Goal: Task Accomplishment & Management: Complete application form

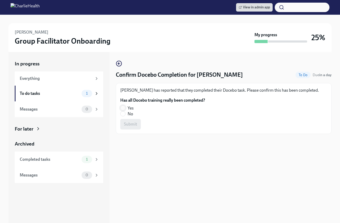
click at [123, 108] on input "Yes" at bounding box center [123, 108] width 5 height 5
radio input "true"
click at [133, 125] on span "Submit" at bounding box center [130, 124] width 13 height 5
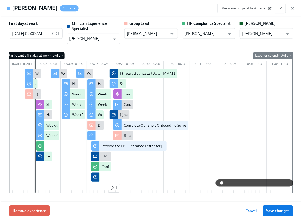
scroll to position [0, 7612]
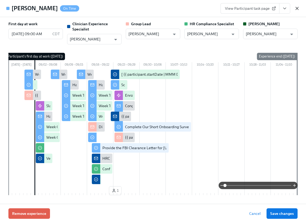
click at [296, 9] on icon "button" at bounding box center [297, 8] width 5 height 5
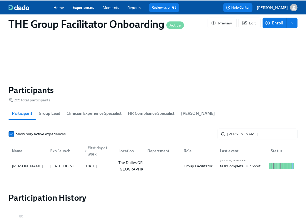
scroll to position [0, 7608]
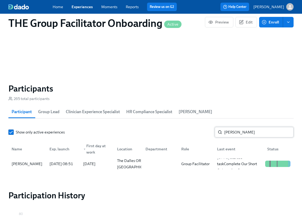
click at [235, 133] on input "LINdh" at bounding box center [258, 132] width 69 height 11
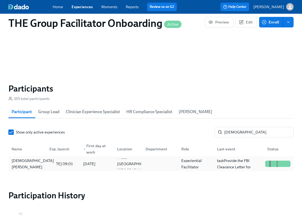
click at [39, 164] on div "Kristen Edwards" at bounding box center [32, 163] width 47 height 13
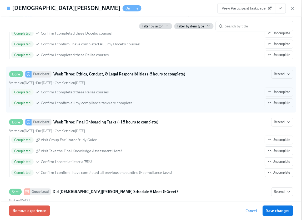
scroll to position [0, 7612]
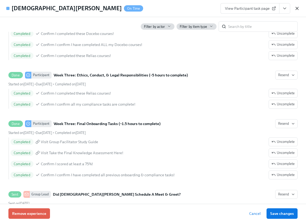
click at [299, 9] on icon "button" at bounding box center [297, 8] width 5 height 5
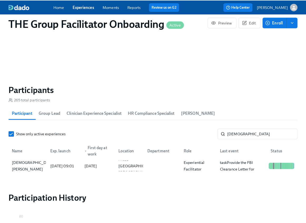
scroll to position [0, 7608]
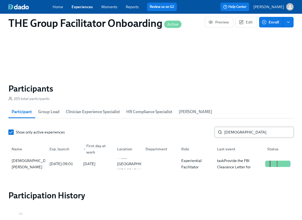
click at [239, 132] on input "kristen" at bounding box center [258, 132] width 69 height 11
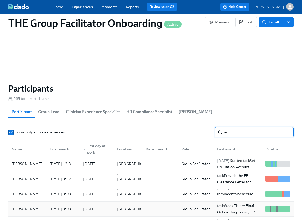
type input "ani"
click at [29, 210] on div "Anita DiGloria" at bounding box center [26, 208] width 35 height 6
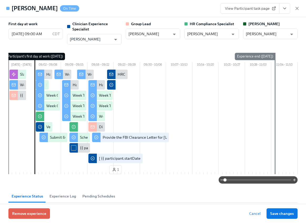
click at [287, 6] on icon "View task page" at bounding box center [284, 8] width 5 height 5
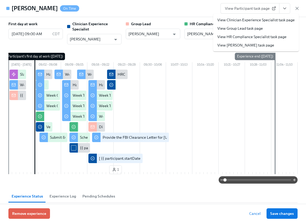
click at [270, 20] on link "View Clinician Experience Specialist task page" at bounding box center [255, 19] width 77 height 5
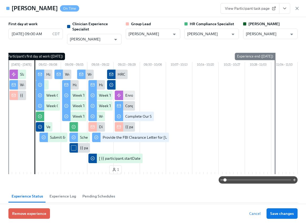
scroll to position [0, 7612]
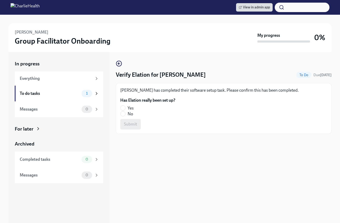
click at [127, 108] on label "Yes" at bounding box center [145, 109] width 51 height 6
click at [125, 108] on input "Yes" at bounding box center [123, 108] width 5 height 5
radio input "true"
click at [132, 122] on span "Submit" at bounding box center [130, 124] width 13 height 5
click at [126, 106] on label "Yes" at bounding box center [145, 109] width 51 height 6
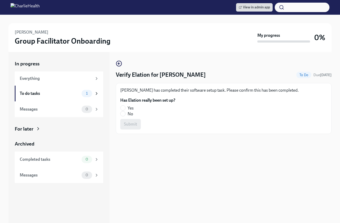
click at [125, 106] on input "Yes" at bounding box center [123, 108] width 5 height 5
radio input "true"
click at [131, 122] on span "Submit" at bounding box center [130, 124] width 13 height 5
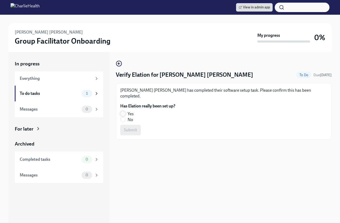
click at [123, 112] on input "Yes" at bounding box center [123, 114] width 5 height 5
radio input "true"
click at [127, 128] on span "Submit" at bounding box center [130, 130] width 13 height 5
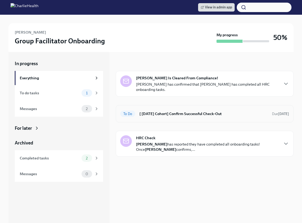
click at [190, 107] on div "To Do [ Sep 2nd Cohort] Confirm Successful Check-Out Due in 7 days" at bounding box center [205, 113] width 178 height 17
click at [190, 111] on h6 "[ Sep 2nd Cohort] Confirm Successful Check-Out" at bounding box center [203, 114] width 128 height 6
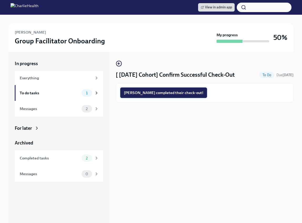
click at [172, 94] on span "Anita completed their check-out!" at bounding box center [163, 92] width 79 height 5
